Goal: Transaction & Acquisition: Subscribe to service/newsletter

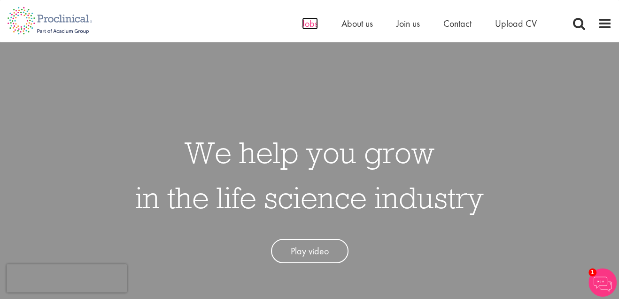
click at [313, 25] on span "Jobs" at bounding box center [310, 23] width 16 height 12
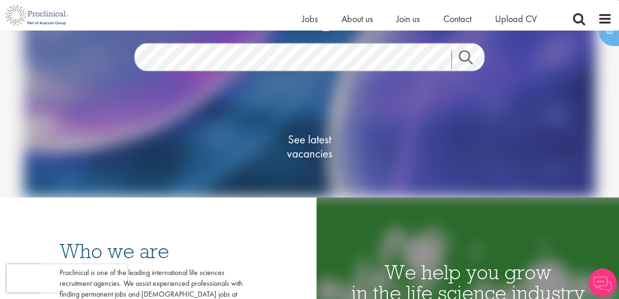
scroll to position [85, 0]
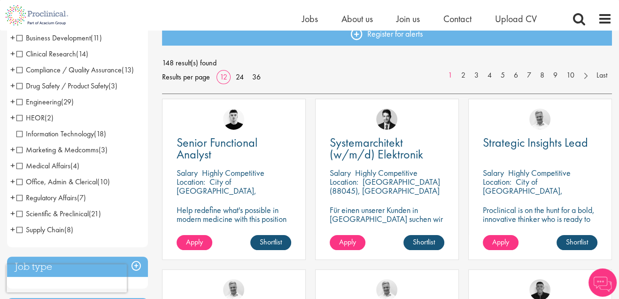
scroll to position [128, 0]
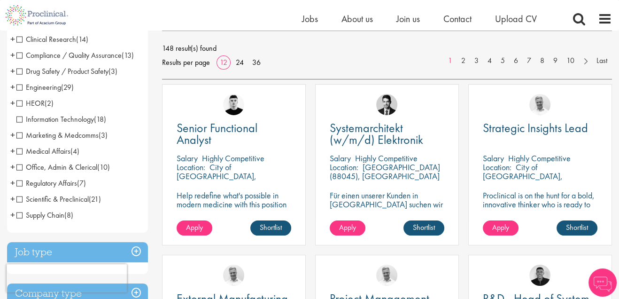
click at [32, 213] on span "Supply Chain" at bounding box center [40, 215] width 48 height 10
click at [18, 215] on span "Supply Chain" at bounding box center [40, 215] width 48 height 10
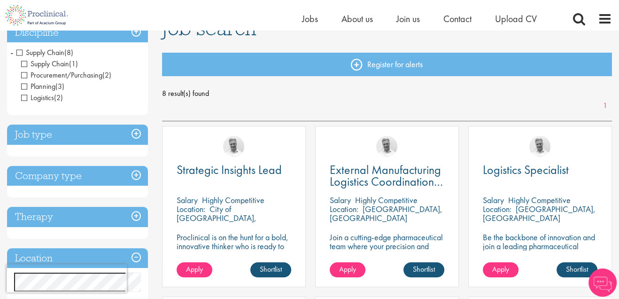
scroll to position [85, 0]
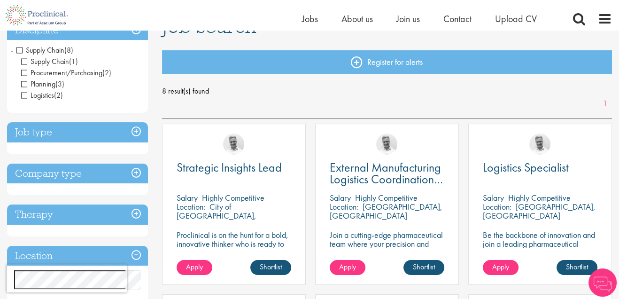
click at [139, 132] on h3 "Job type" at bounding box center [77, 132] width 141 height 20
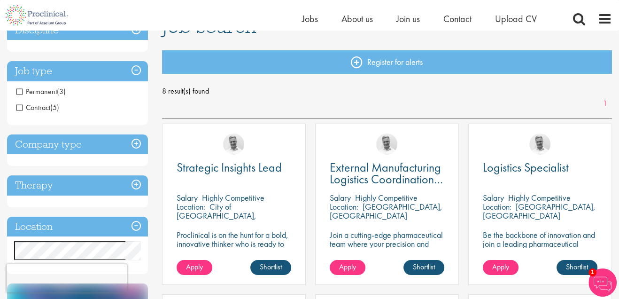
click at [20, 108] on span "Contract" at bounding box center [33, 107] width 34 height 10
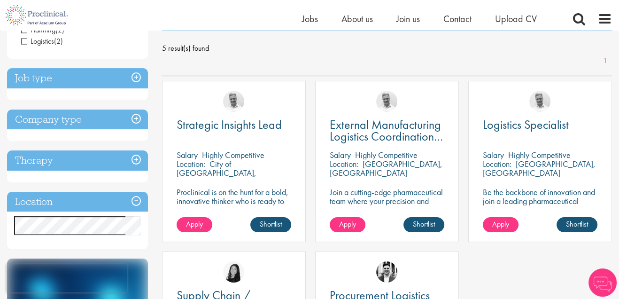
scroll to position [128, 0]
click at [138, 79] on h3 "Job type" at bounding box center [77, 78] width 141 height 20
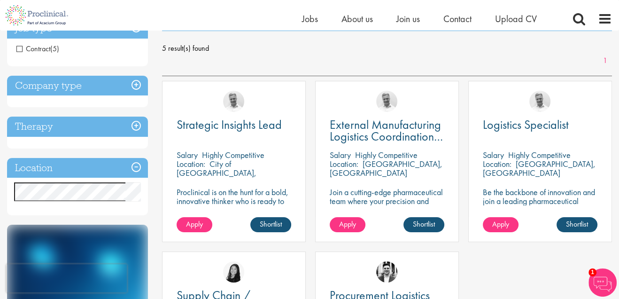
click at [263, 197] on p "Proclinical is on the hunt for a bold, innovative thinker who is ready to help …" at bounding box center [234, 209] width 115 height 45
click at [199, 224] on span "Apply" at bounding box center [194, 224] width 17 height 10
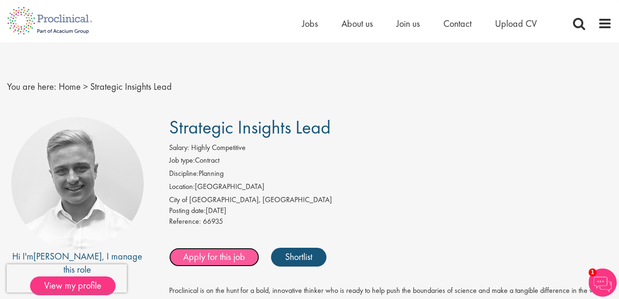
click at [239, 258] on link "Apply for this job" at bounding box center [214, 257] width 90 height 19
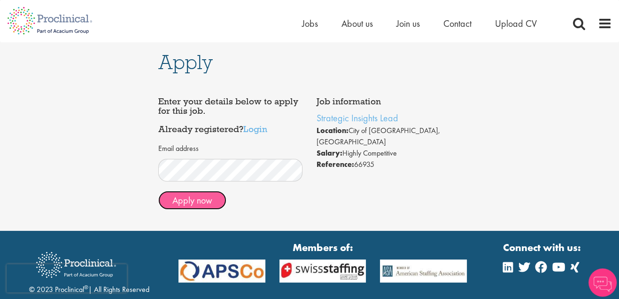
click at [202, 202] on button "Apply now" at bounding box center [192, 200] width 68 height 19
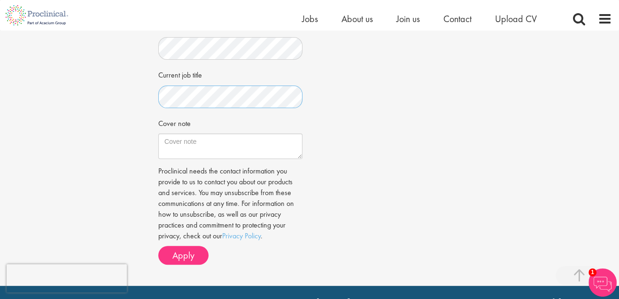
scroll to position [299, 0]
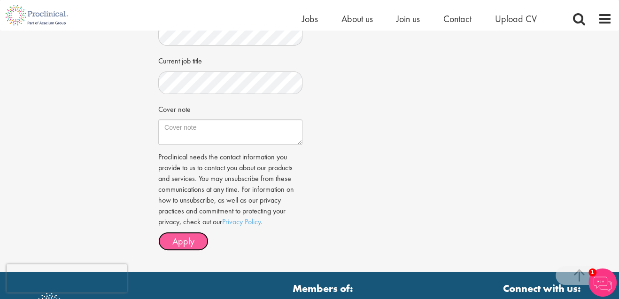
click at [182, 242] on span "Apply" at bounding box center [183, 241] width 22 height 12
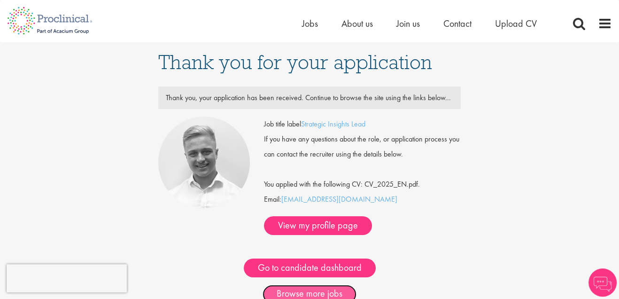
click at [328, 285] on link "Browse more jobs" at bounding box center [310, 294] width 94 height 19
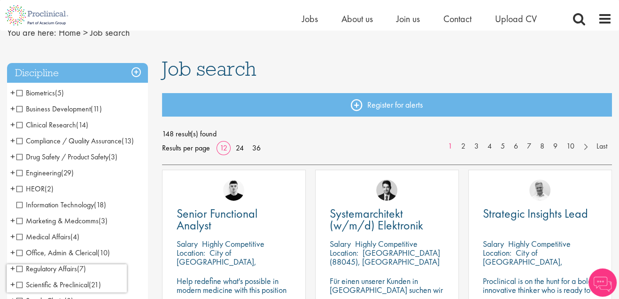
scroll to position [85, 0]
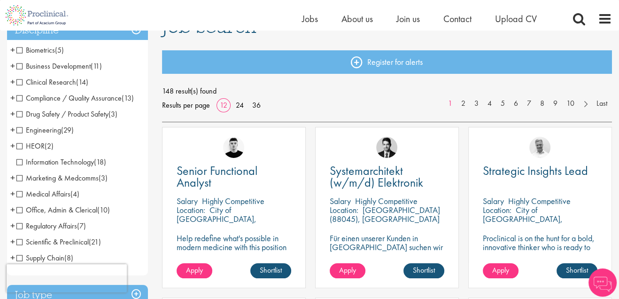
click at [21, 67] on span "Business Development" at bounding box center [53, 66] width 74 height 10
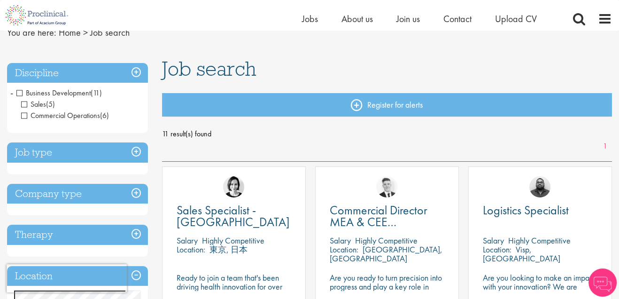
click at [134, 72] on h3 "Discipline" at bounding box center [77, 73] width 141 height 20
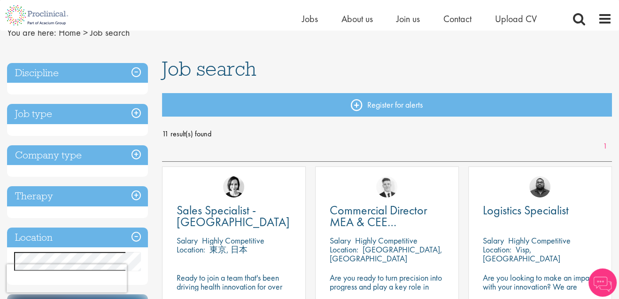
click at [138, 75] on h3 "Discipline" at bounding box center [77, 73] width 141 height 20
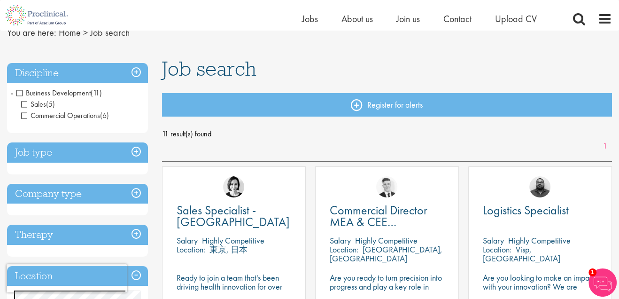
click at [136, 154] on h3 "Job type" at bounding box center [77, 152] width 141 height 20
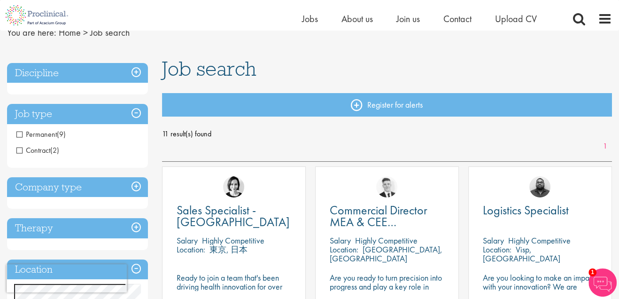
click at [20, 150] on span "Contract" at bounding box center [33, 150] width 34 height 10
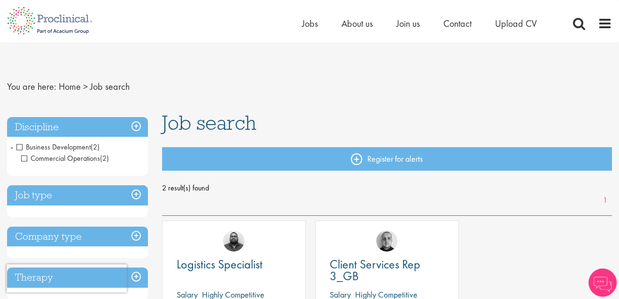
click at [31, 125] on h3 "Discipline" at bounding box center [77, 127] width 141 height 20
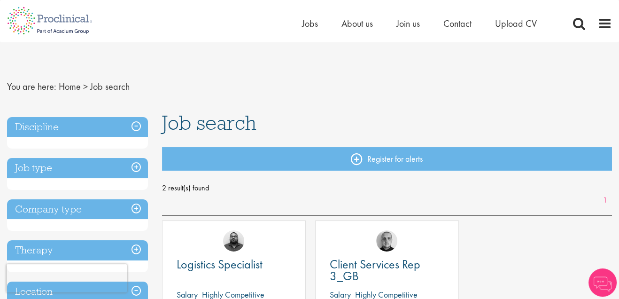
click at [318, 27] on ul "Home Jobs About us Join us Contact Upload CV" at bounding box center [431, 23] width 258 height 14
click at [312, 24] on span "Jobs" at bounding box center [310, 23] width 16 height 12
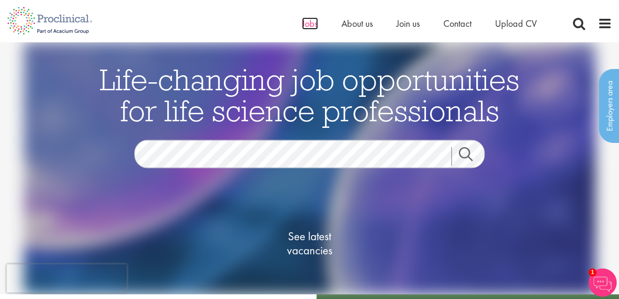
click at [306, 27] on span "Jobs" at bounding box center [310, 23] width 16 height 12
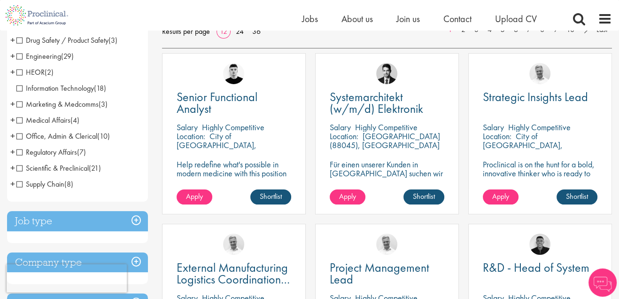
scroll to position [171, 0]
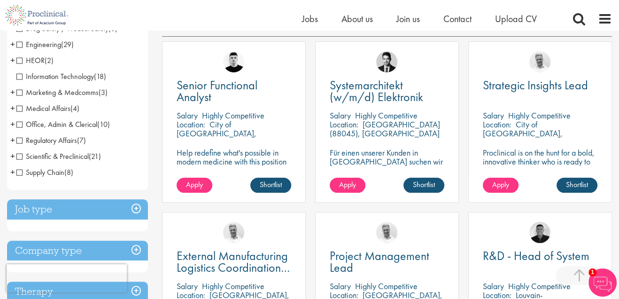
click at [19, 173] on span "Supply Chain" at bounding box center [40, 172] width 48 height 10
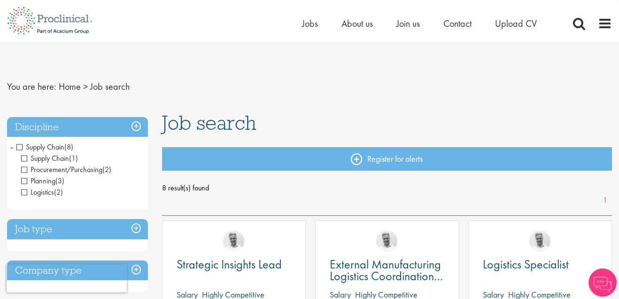
click at [136, 229] on h3 "Job type" at bounding box center [77, 229] width 141 height 20
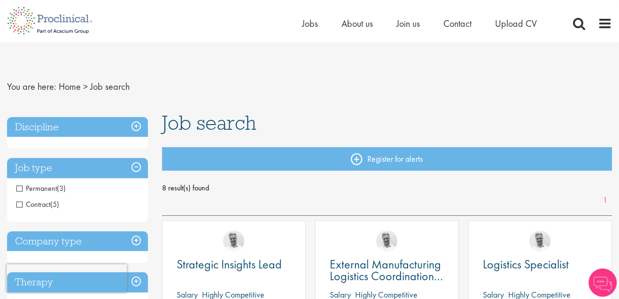
click at [20, 204] on span "Contract" at bounding box center [33, 204] width 34 height 10
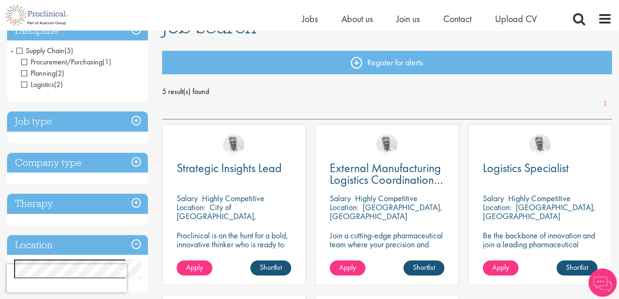
scroll to position [85, 0]
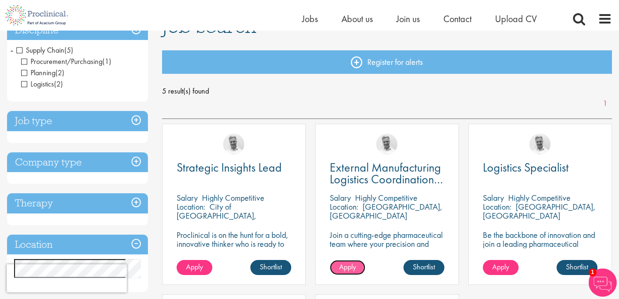
click at [353, 265] on span "Apply" at bounding box center [347, 267] width 17 height 10
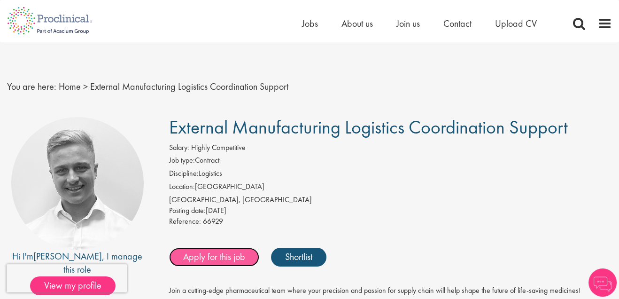
click at [217, 255] on link "Apply for this job" at bounding box center [214, 257] width 90 height 19
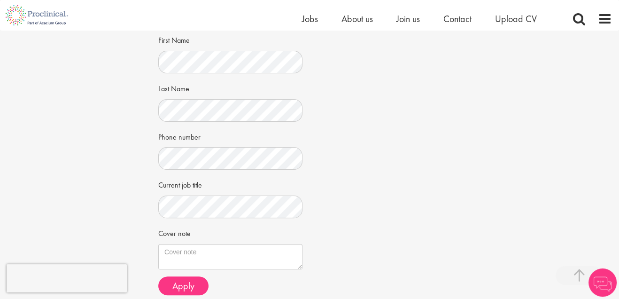
scroll to position [256, 0]
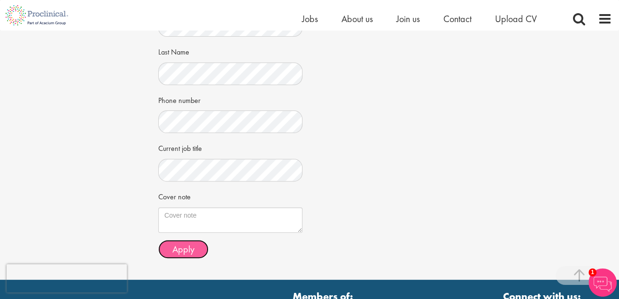
click at [190, 249] on span "Apply" at bounding box center [183, 249] width 22 height 12
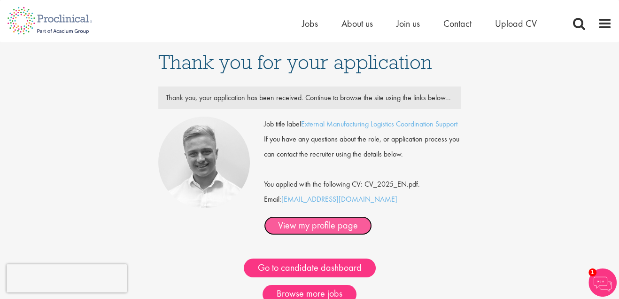
click at [372, 230] on link "View my profile page" at bounding box center [318, 225] width 108 height 19
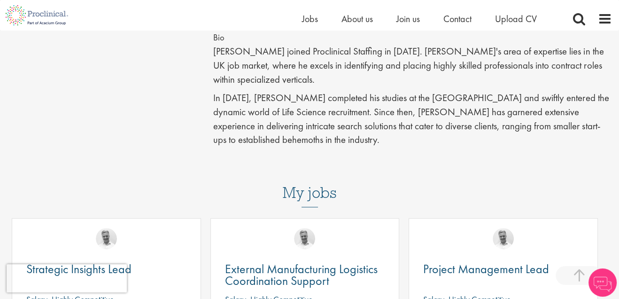
scroll to position [384, 0]
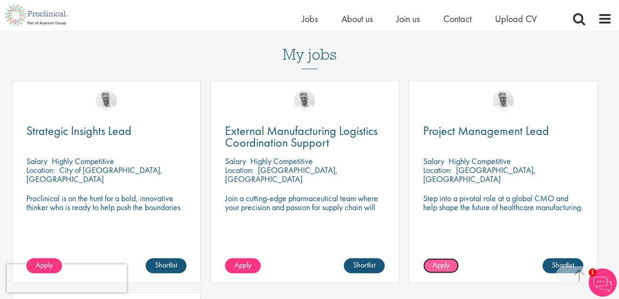
click at [440, 260] on span "Apply" at bounding box center [441, 265] width 17 height 10
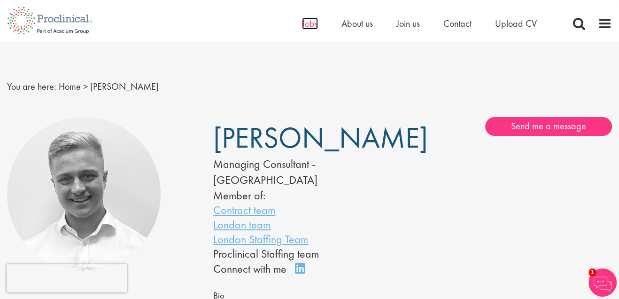
click at [312, 25] on span "Jobs" at bounding box center [310, 23] width 16 height 12
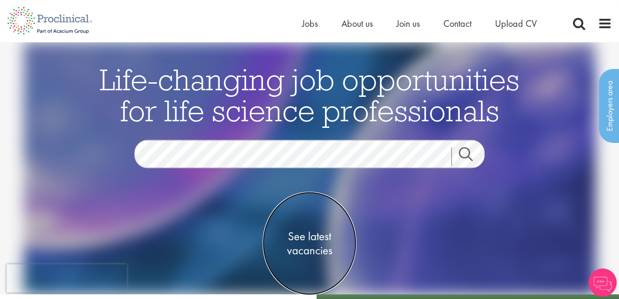
click at [311, 237] on span "See latest vacancies" at bounding box center [310, 243] width 94 height 28
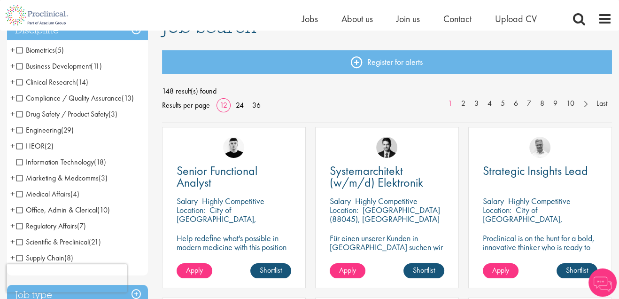
scroll to position [128, 0]
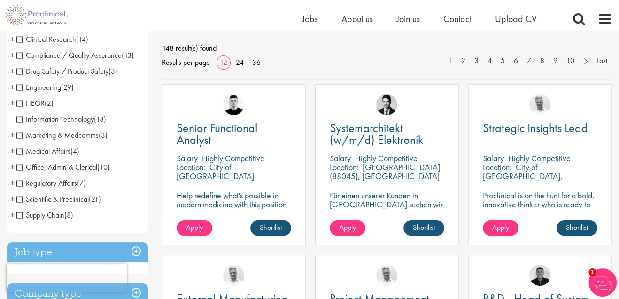
click at [20, 212] on span "Supply Chain" at bounding box center [40, 215] width 48 height 10
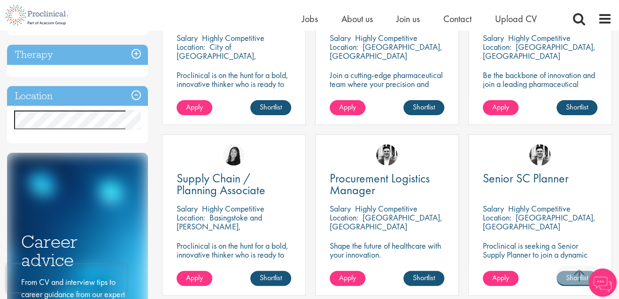
scroll to position [28, 0]
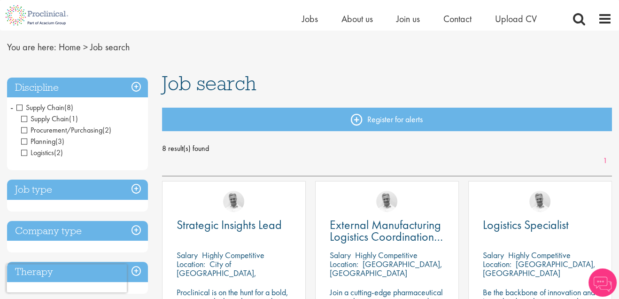
click at [134, 191] on h3 "Job type" at bounding box center [77, 189] width 141 height 20
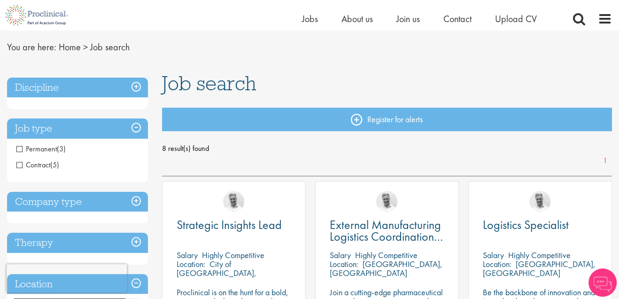
click at [20, 165] on span "Contract" at bounding box center [33, 165] width 34 height 10
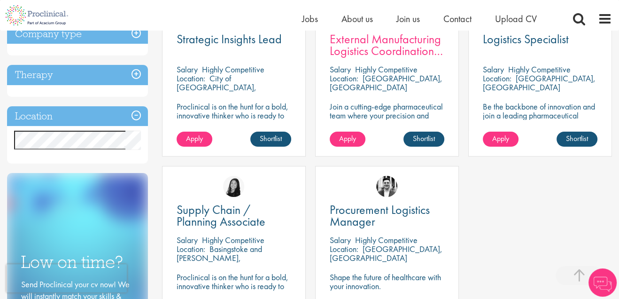
scroll to position [256, 0]
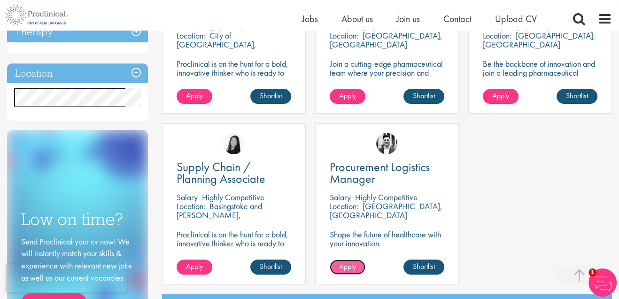
click at [352, 267] on span "Apply" at bounding box center [347, 266] width 17 height 10
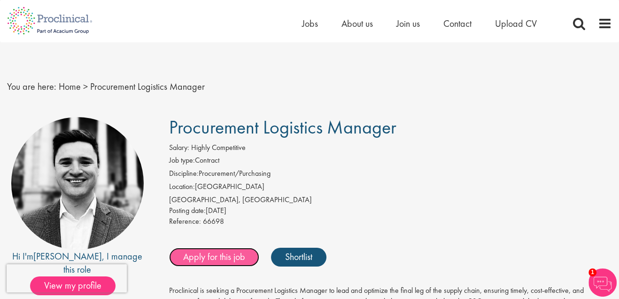
click at [224, 257] on link "Apply for this job" at bounding box center [214, 257] width 90 height 19
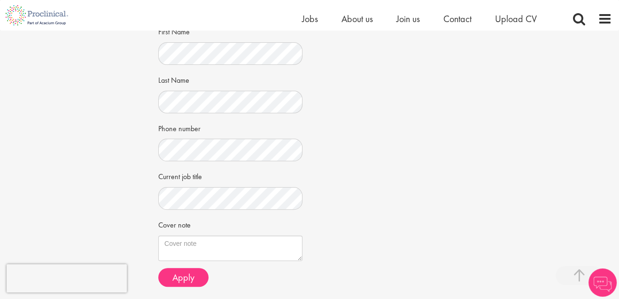
scroll to position [213, 0]
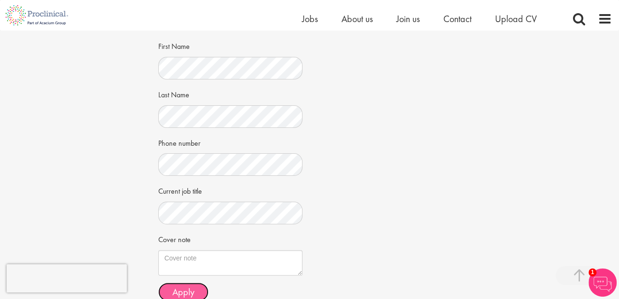
click at [196, 289] on button "Apply" at bounding box center [183, 291] width 50 height 19
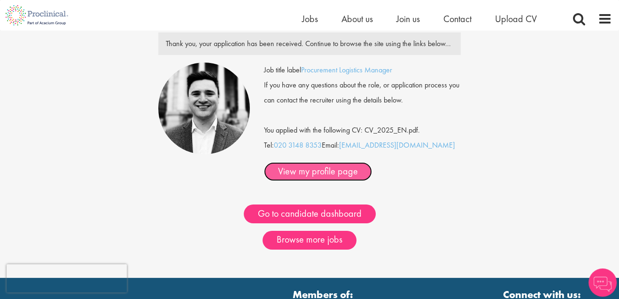
click at [330, 170] on link "View my profile page" at bounding box center [318, 171] width 108 height 19
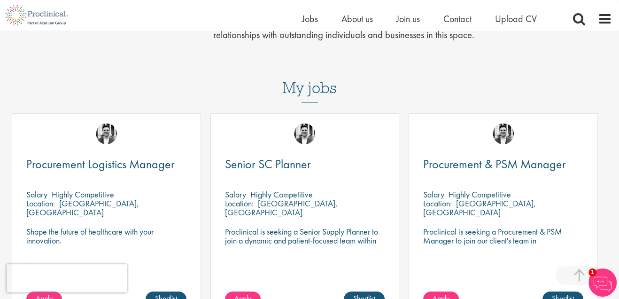
scroll to position [427, 0]
click at [306, 19] on span "Jobs" at bounding box center [310, 19] width 16 height 12
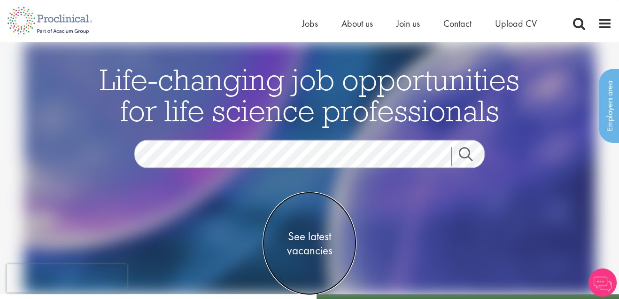
click at [313, 243] on span "See latest vacancies" at bounding box center [310, 243] width 94 height 28
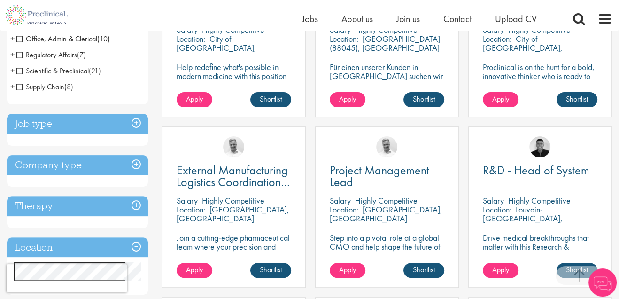
click at [19, 87] on span "Supply Chain" at bounding box center [40, 87] width 48 height 10
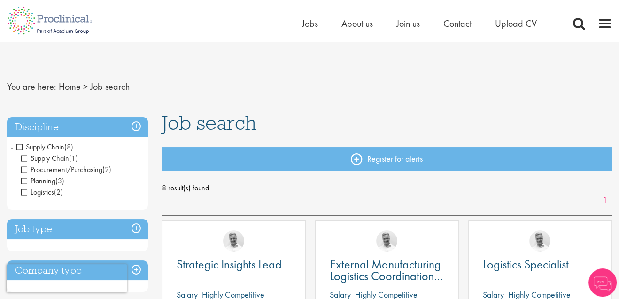
click at [134, 234] on h3 "Job type" at bounding box center [77, 229] width 141 height 20
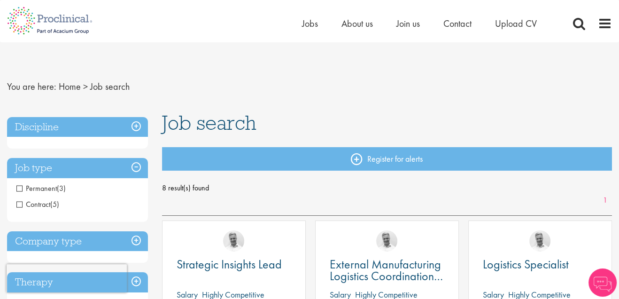
drag, startPoint x: 21, startPoint y: 203, endPoint x: 34, endPoint y: 205, distance: 12.8
click at [21, 204] on span "Contract" at bounding box center [33, 204] width 34 height 10
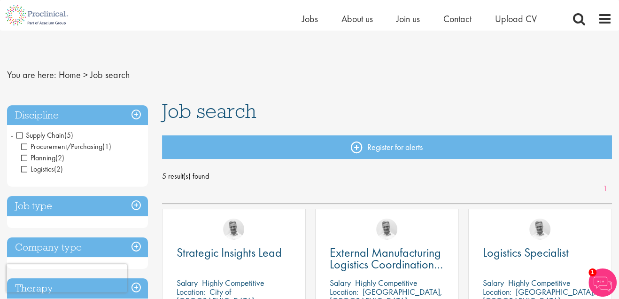
scroll to position [342, 0]
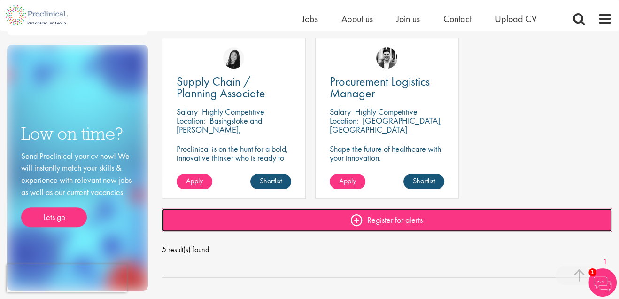
click at [378, 218] on link "Register for alerts" at bounding box center [387, 219] width 451 height 23
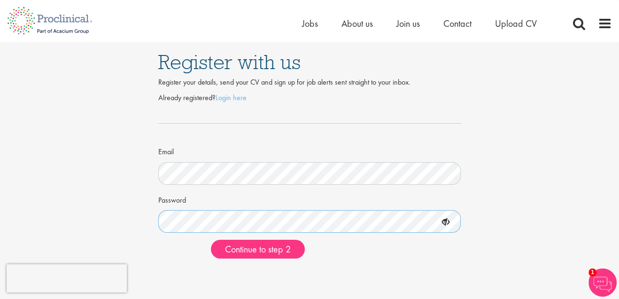
click at [211, 240] on button "Continue to step 2" at bounding box center [258, 249] width 94 height 19
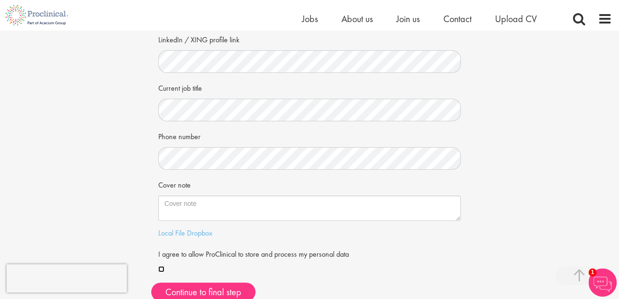
scroll to position [342, 0]
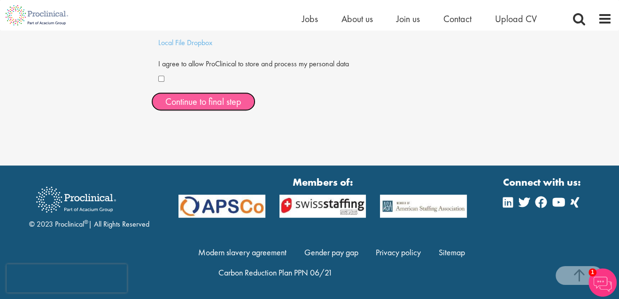
click at [216, 97] on button "Continue to final step" at bounding box center [203, 101] width 104 height 19
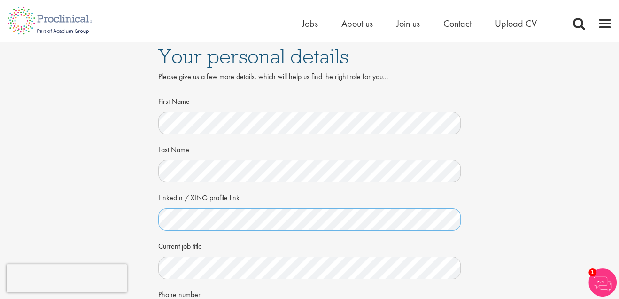
scroll to position [171, 0]
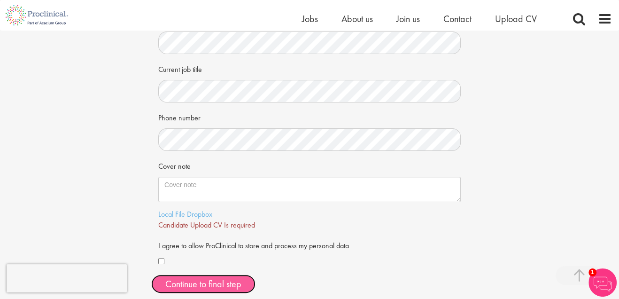
click at [203, 281] on span "Continue to final step" at bounding box center [203, 284] width 76 height 12
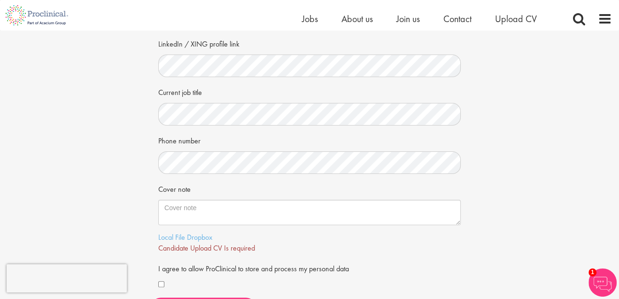
scroll to position [128, 0]
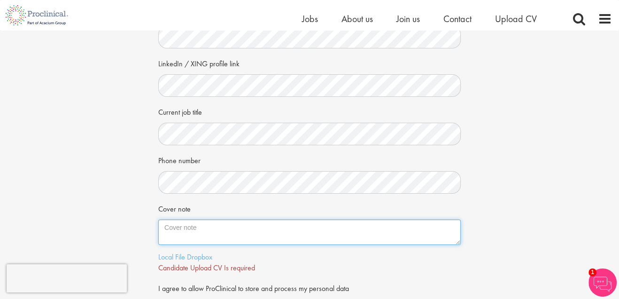
click at [217, 232] on textarea "Cover note" at bounding box center [309, 231] width 303 height 25
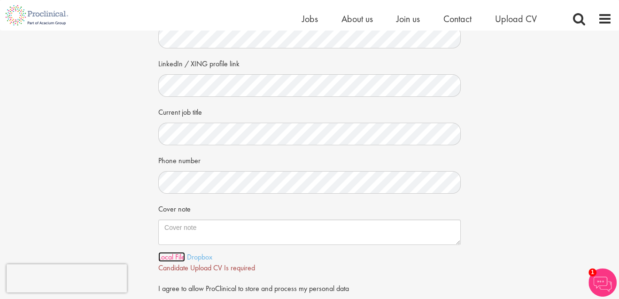
click at [181, 255] on link "Local File" at bounding box center [171, 257] width 27 height 10
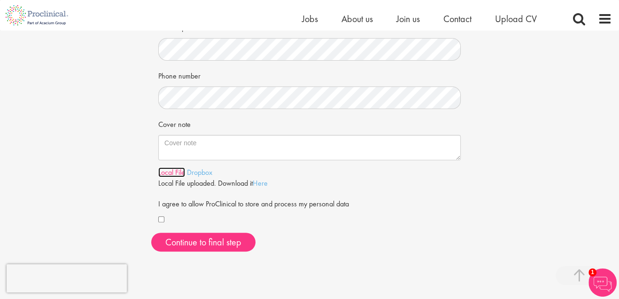
scroll to position [213, 0]
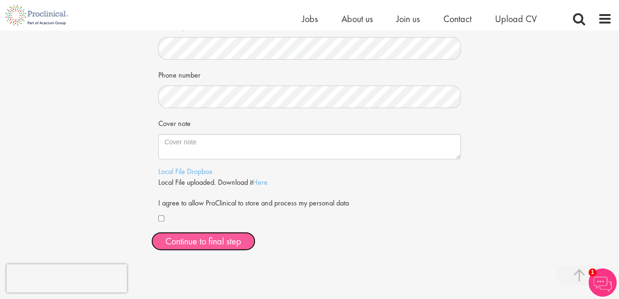
click at [227, 241] on span "Continue to final step" at bounding box center [203, 241] width 76 height 12
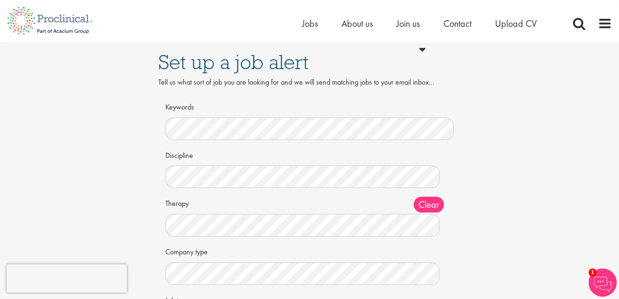
click at [243, 163] on div "Discipline Clear All Computer Science Data Science Recruitment Consultant Biome…" at bounding box center [309, 167] width 288 height 41
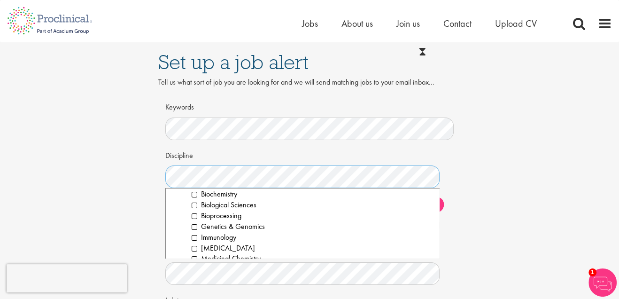
scroll to position [1367, 0]
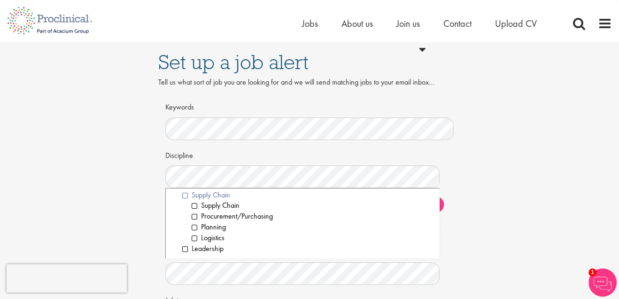
click at [184, 196] on li "Supply Chain" at bounding box center [307, 195] width 250 height 11
click at [185, 248] on li "Leadership" at bounding box center [307, 248] width 250 height 11
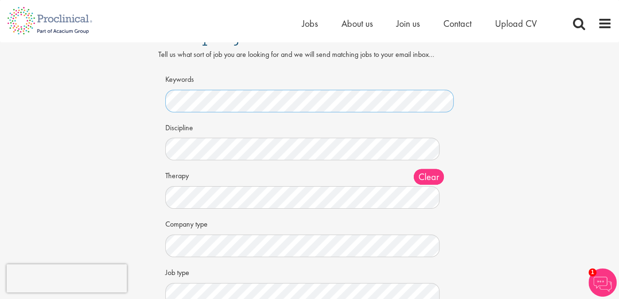
scroll to position [42, 0]
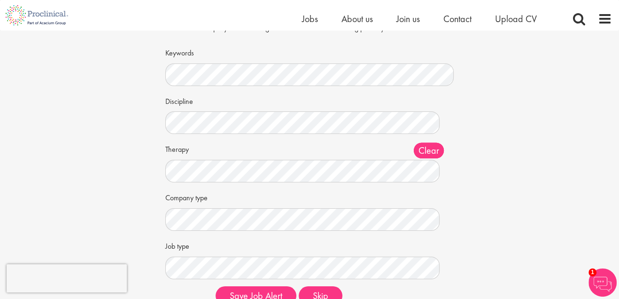
click at [436, 158] on span "Clear" at bounding box center [429, 151] width 30 height 16
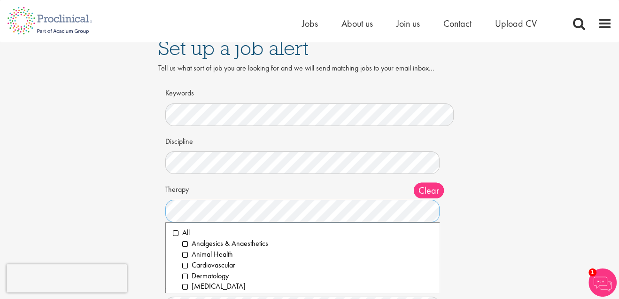
scroll to position [0, 0]
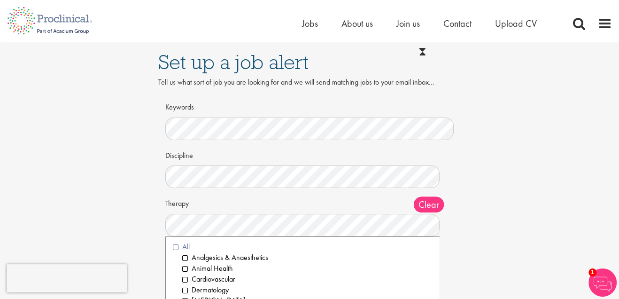
click at [176, 247] on li "All" at bounding box center [302, 246] width 259 height 11
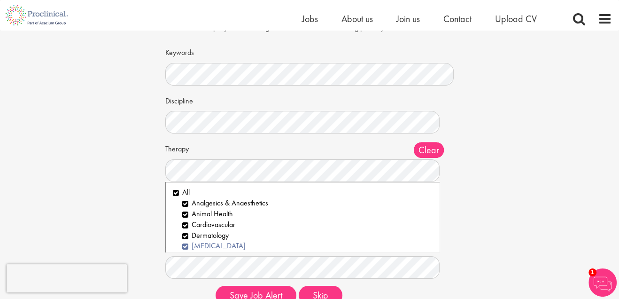
scroll to position [85, 0]
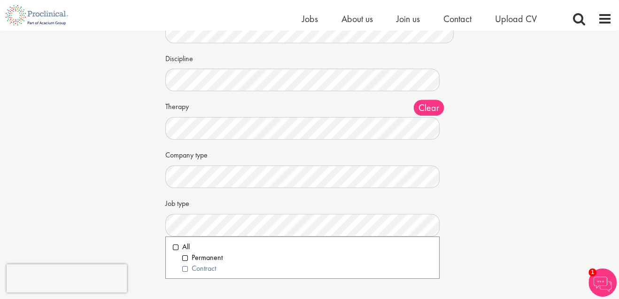
click at [196, 274] on li "Contract" at bounding box center [307, 268] width 250 height 11
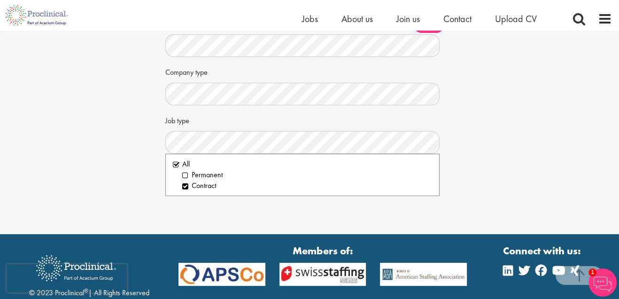
scroll to position [171, 0]
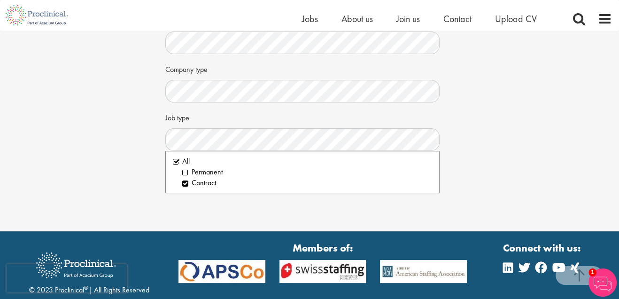
click at [488, 201] on div "Set up a job alert Tell us what sort of job you are looking for and we will sen…" at bounding box center [309, 30] width 619 height 402
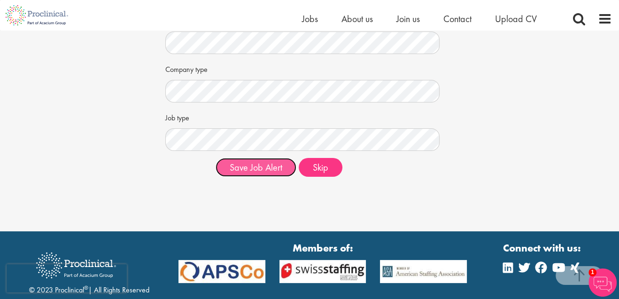
click at [269, 177] on button "Save Job Alert" at bounding box center [256, 167] width 81 height 19
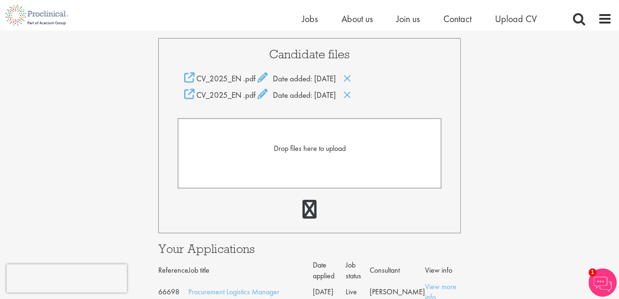
scroll to position [85, 0]
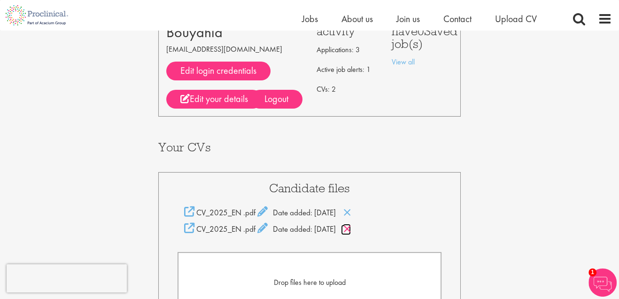
click at [351, 230] on icon at bounding box center [347, 229] width 8 height 10
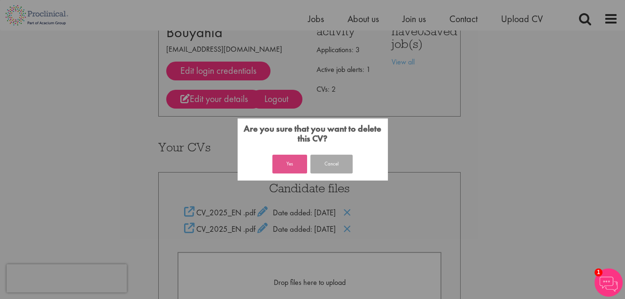
click at [294, 165] on button "Yes" at bounding box center [289, 164] width 35 height 19
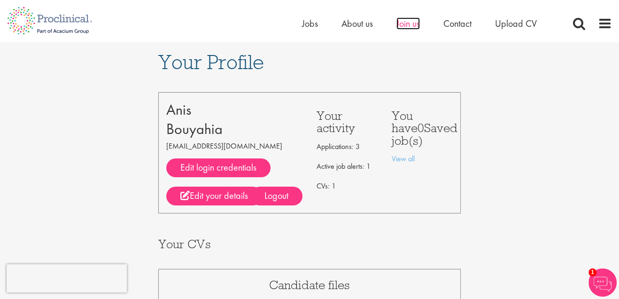
click at [403, 25] on span "Join us" at bounding box center [408, 23] width 23 height 12
